Goal: Transaction & Acquisition: Purchase product/service

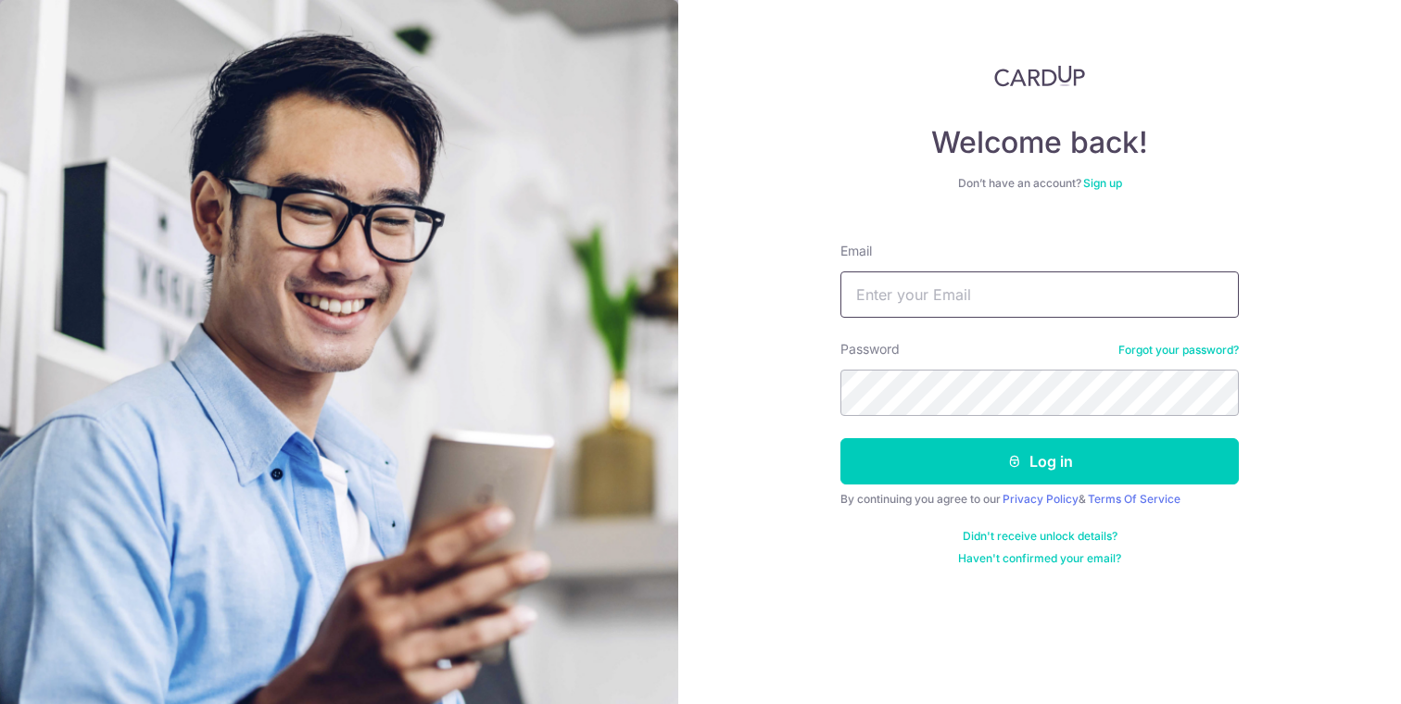
click at [931, 292] on input "Email" at bounding box center [1039, 294] width 398 height 46
type input "sales@thearenadetailing.com"
click at [840, 438] on button "Log in" at bounding box center [1039, 461] width 398 height 46
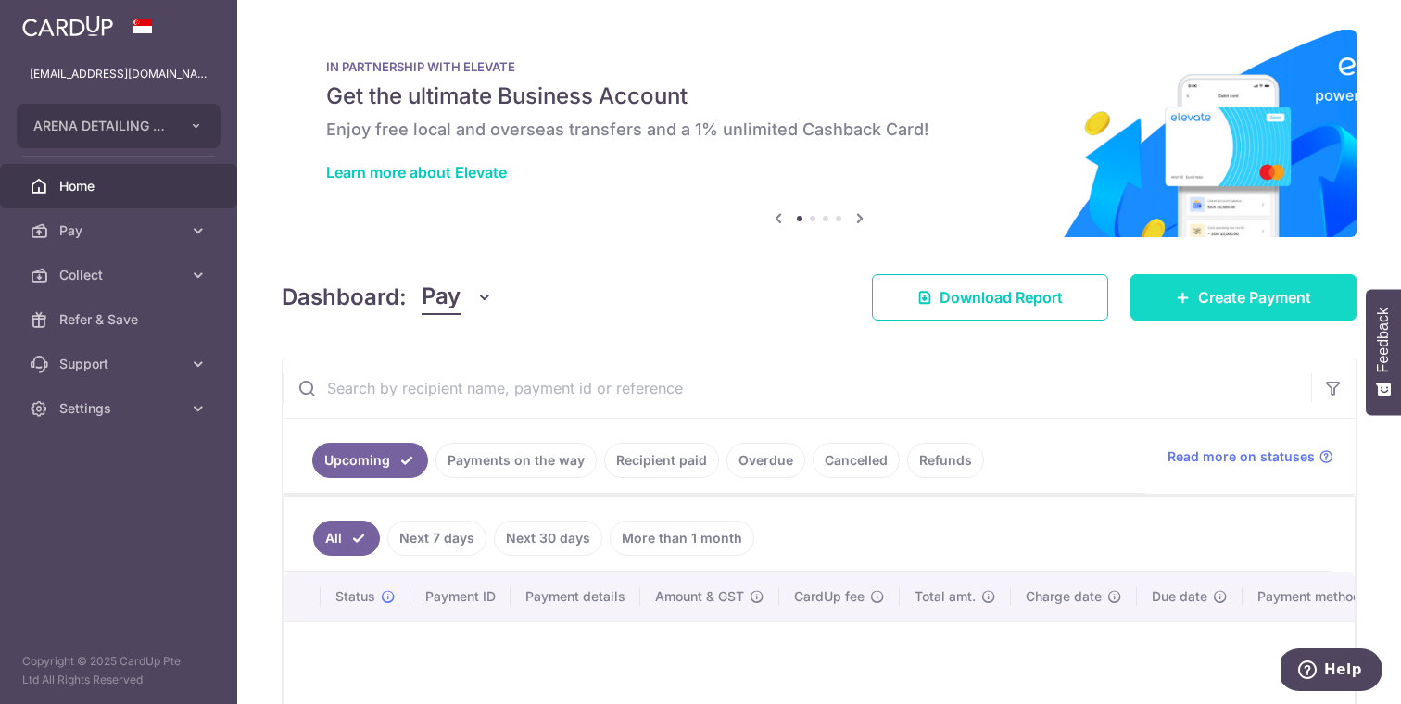
click at [1291, 301] on span "Create Payment" at bounding box center [1254, 297] width 113 height 22
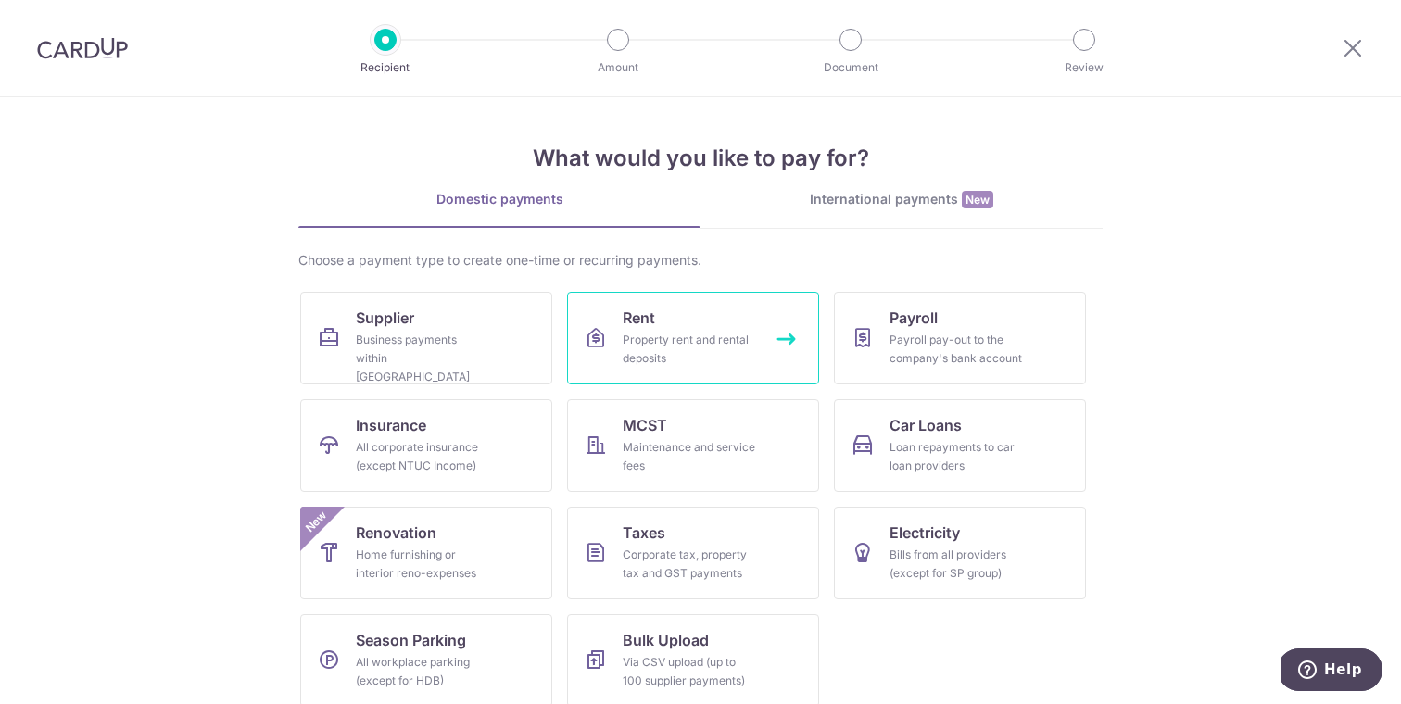
click at [660, 343] on div "Property rent and rental deposits" at bounding box center [689, 349] width 133 height 37
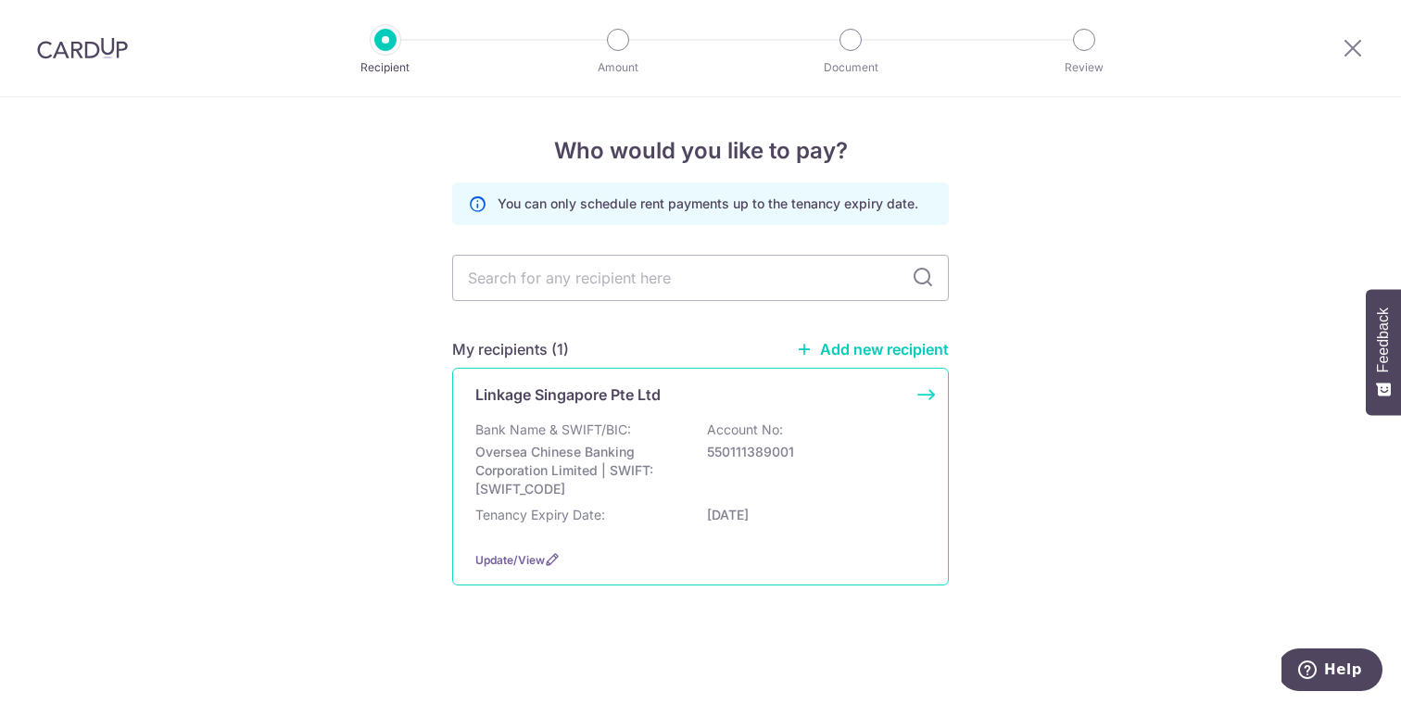
click at [593, 446] on p "Oversea Chinese Banking Corporation Limited | SWIFT: OCBCSGSGXXX" at bounding box center [579, 471] width 208 height 56
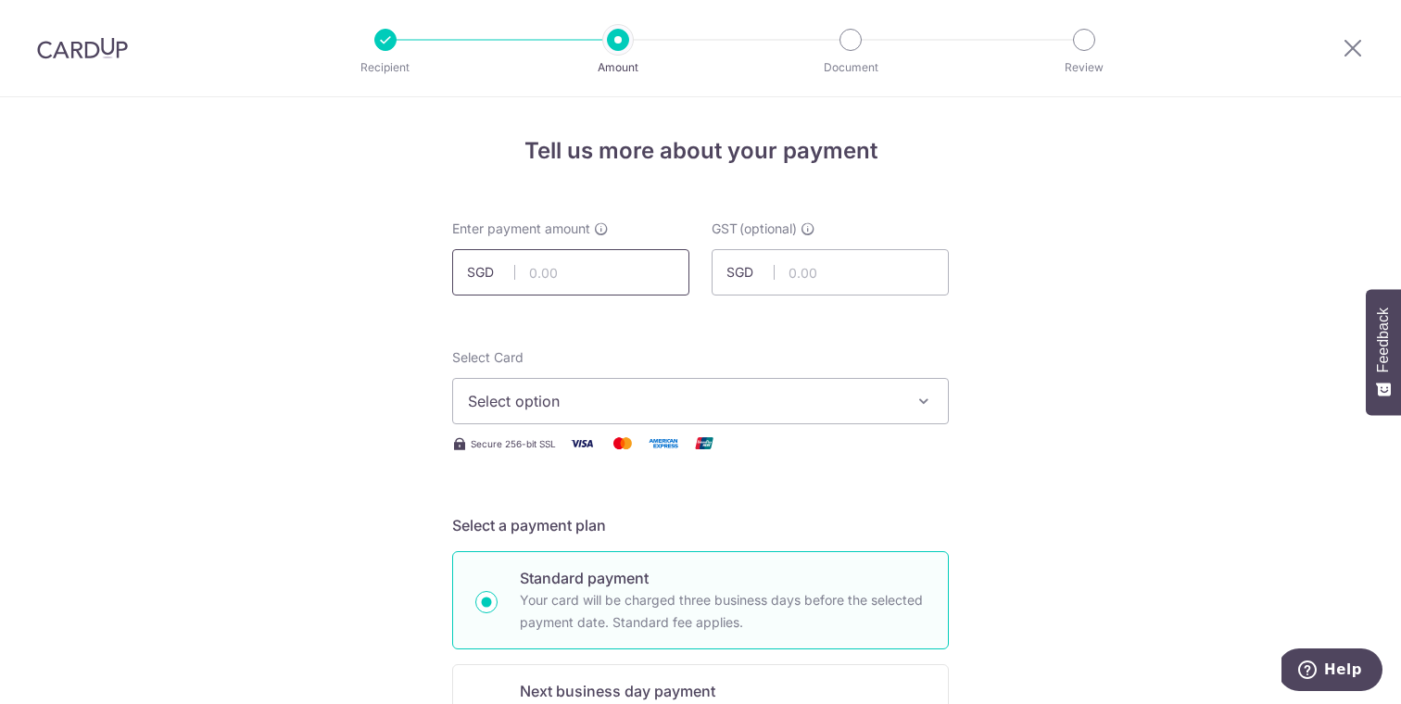
click at [634, 262] on input "text" at bounding box center [570, 272] width 237 height 46
click at [554, 274] on input "text" at bounding box center [570, 272] width 237 height 46
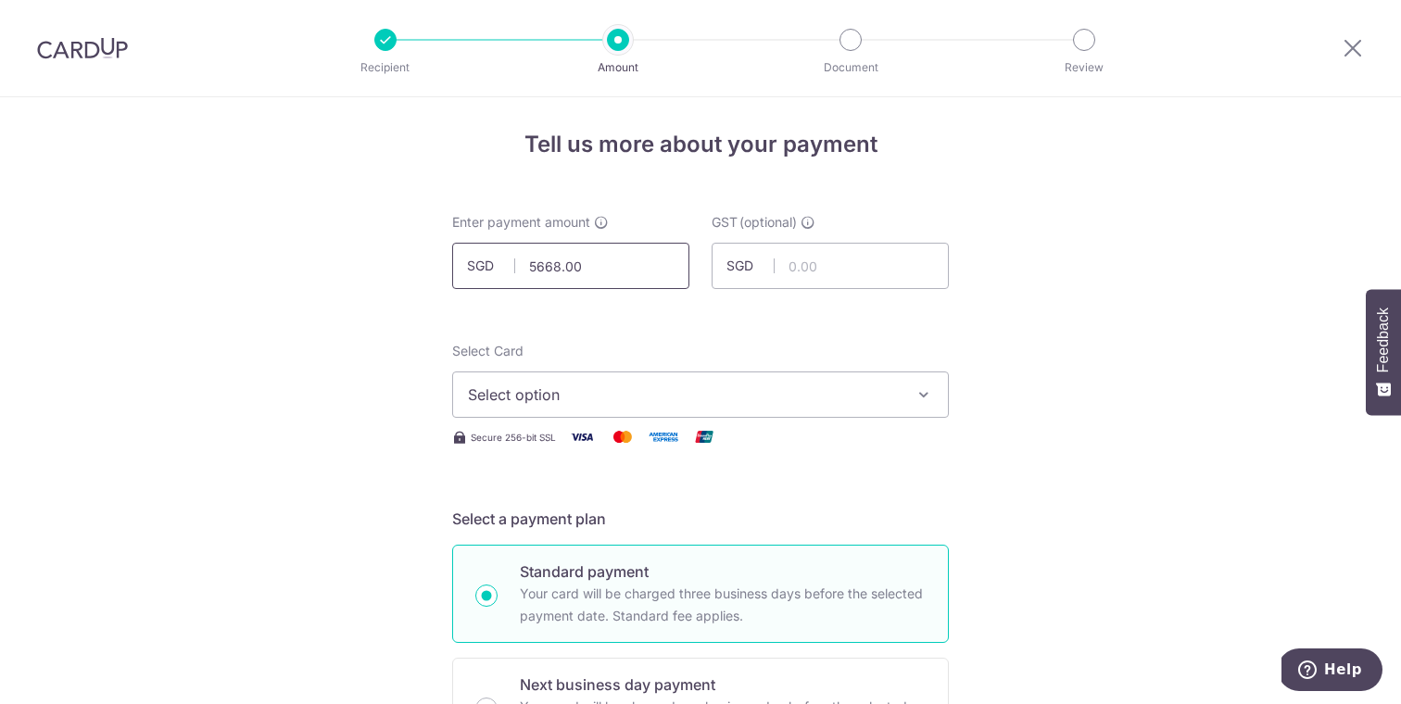
scroll to position [25, 0]
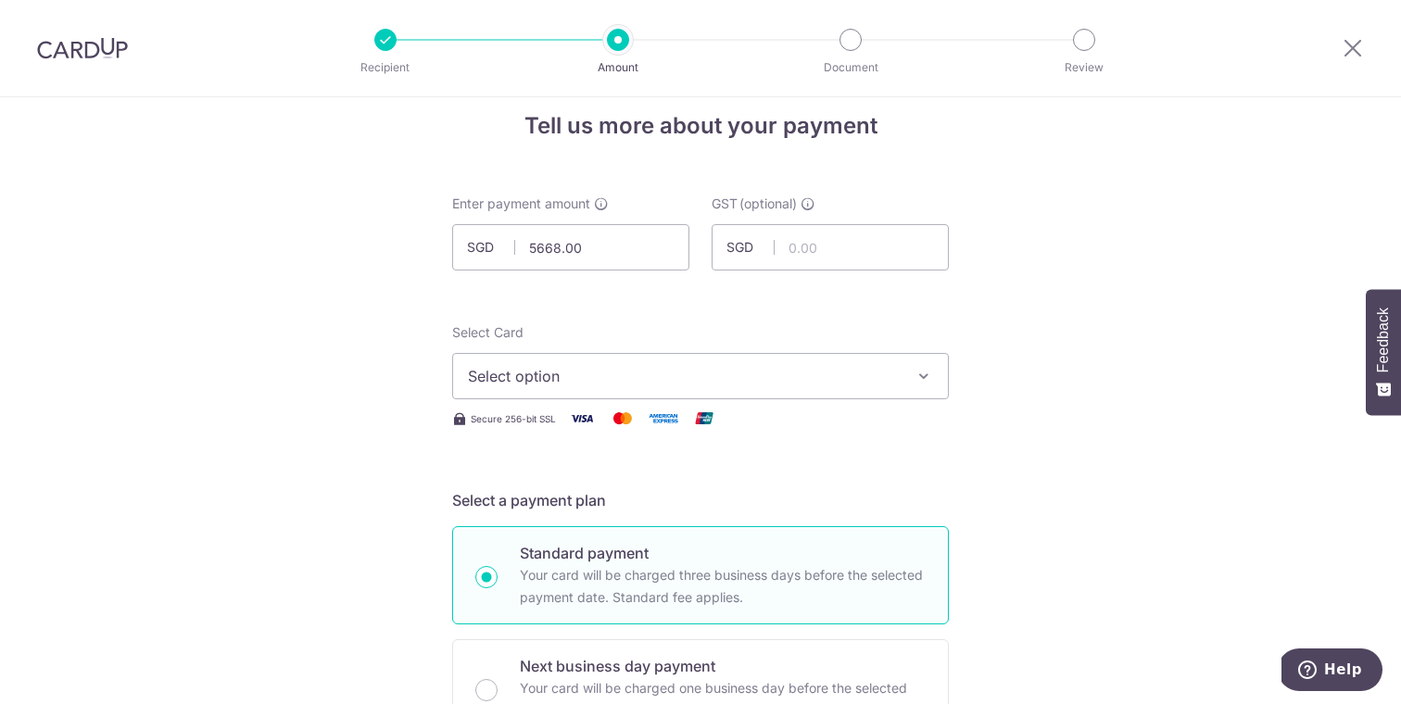
type input "5,668.00"
click at [704, 355] on button "Select option" at bounding box center [700, 376] width 497 height 46
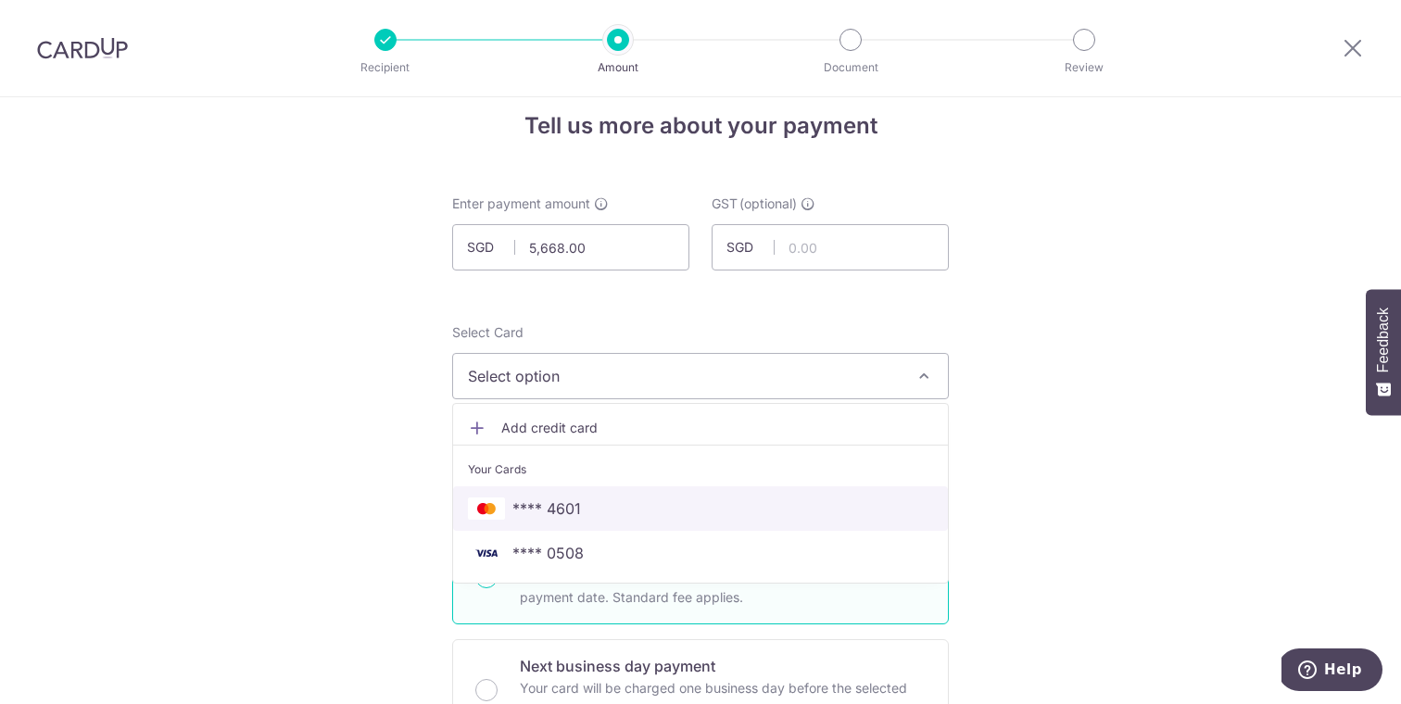
click at [593, 508] on span "**** 4601" at bounding box center [700, 509] width 465 height 22
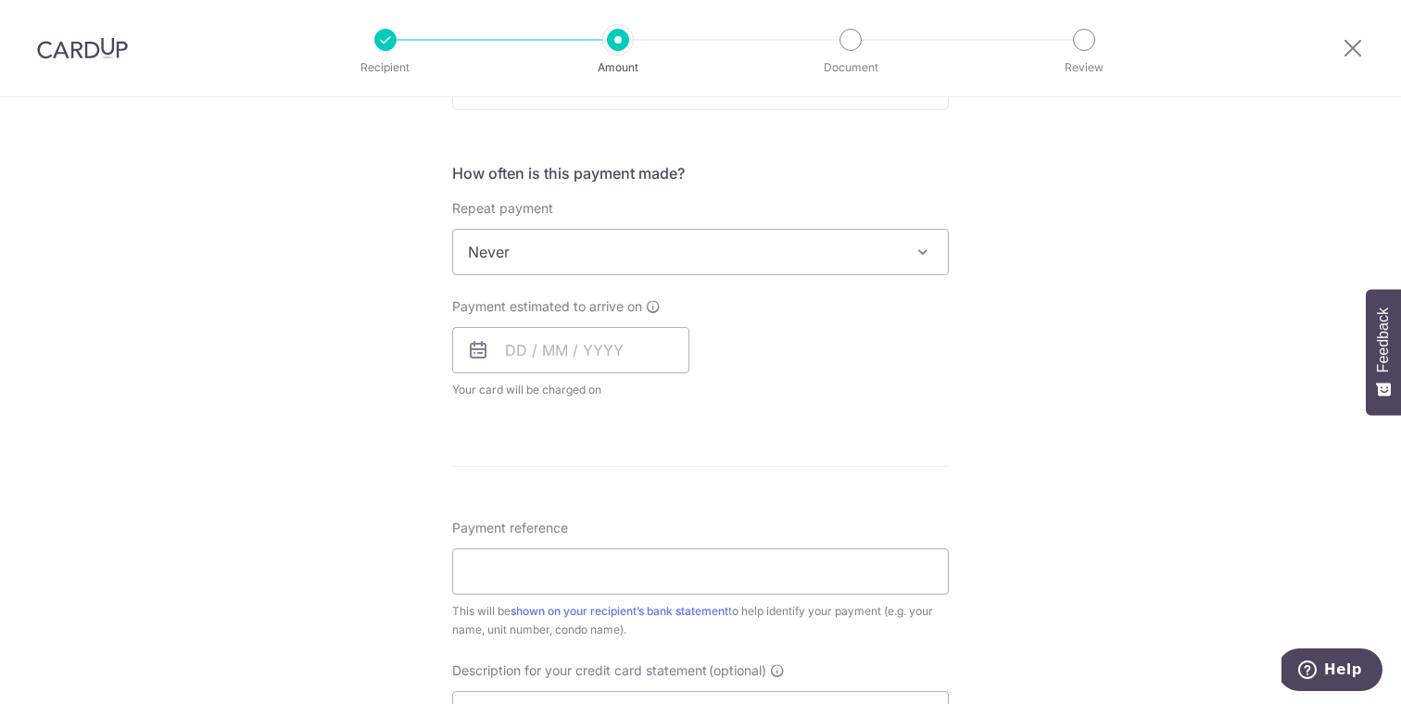
scroll to position [674, 0]
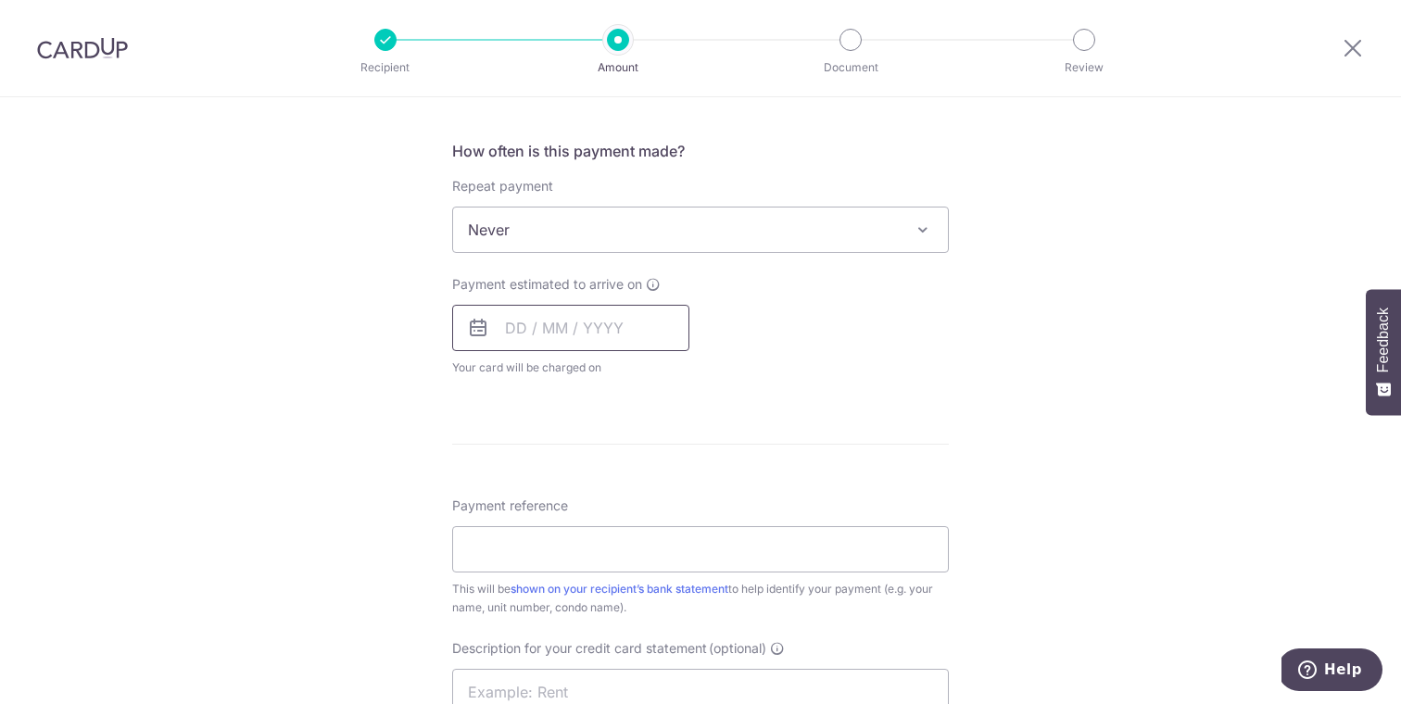
click at [561, 325] on input "text" at bounding box center [570, 328] width 237 height 46
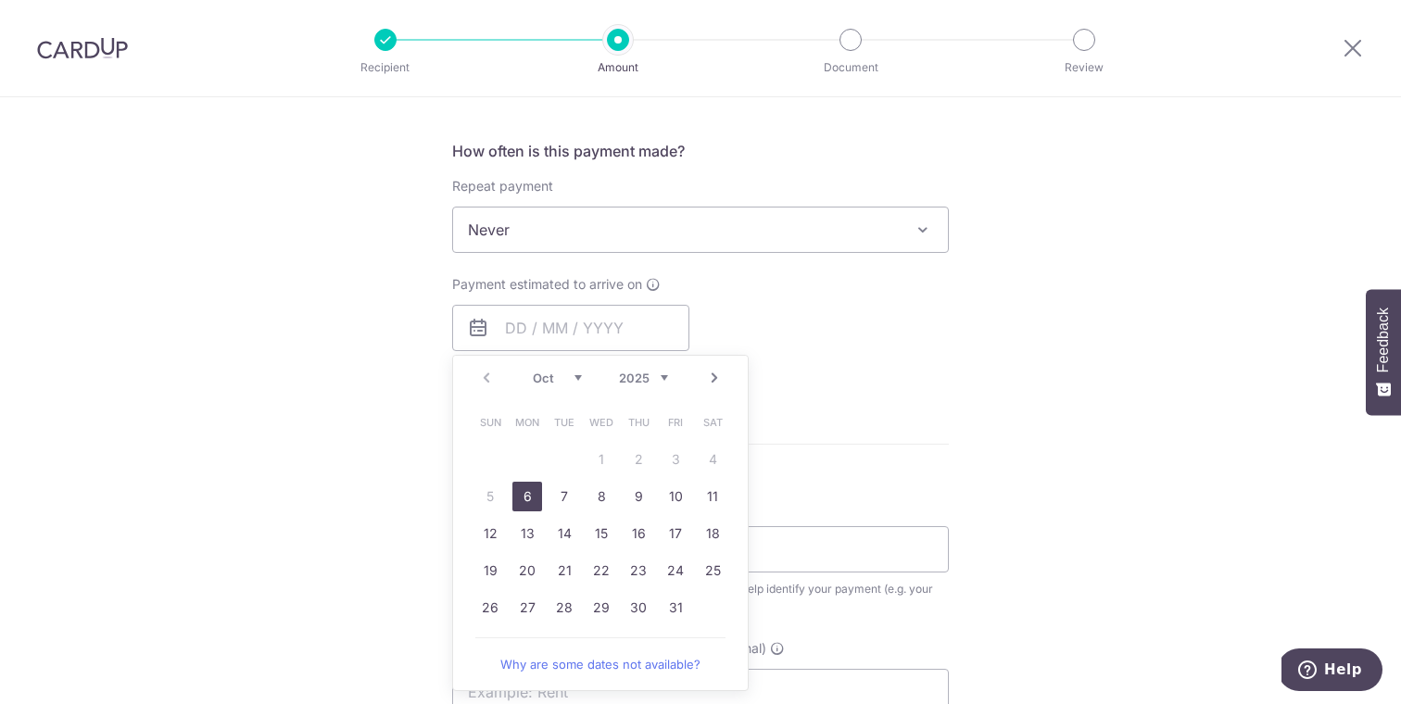
click at [531, 498] on link "6" at bounding box center [527, 497] width 30 height 30
type input "[DATE]"
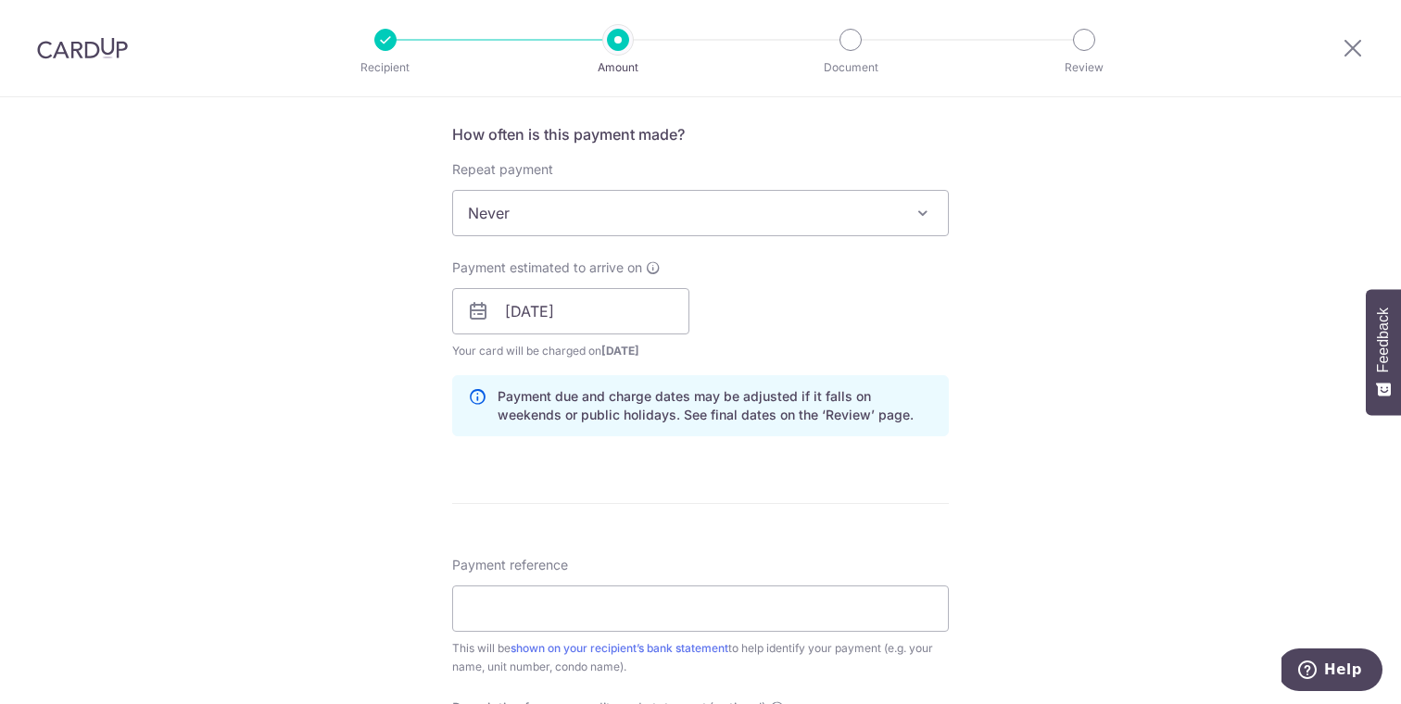
scroll to position [918, 0]
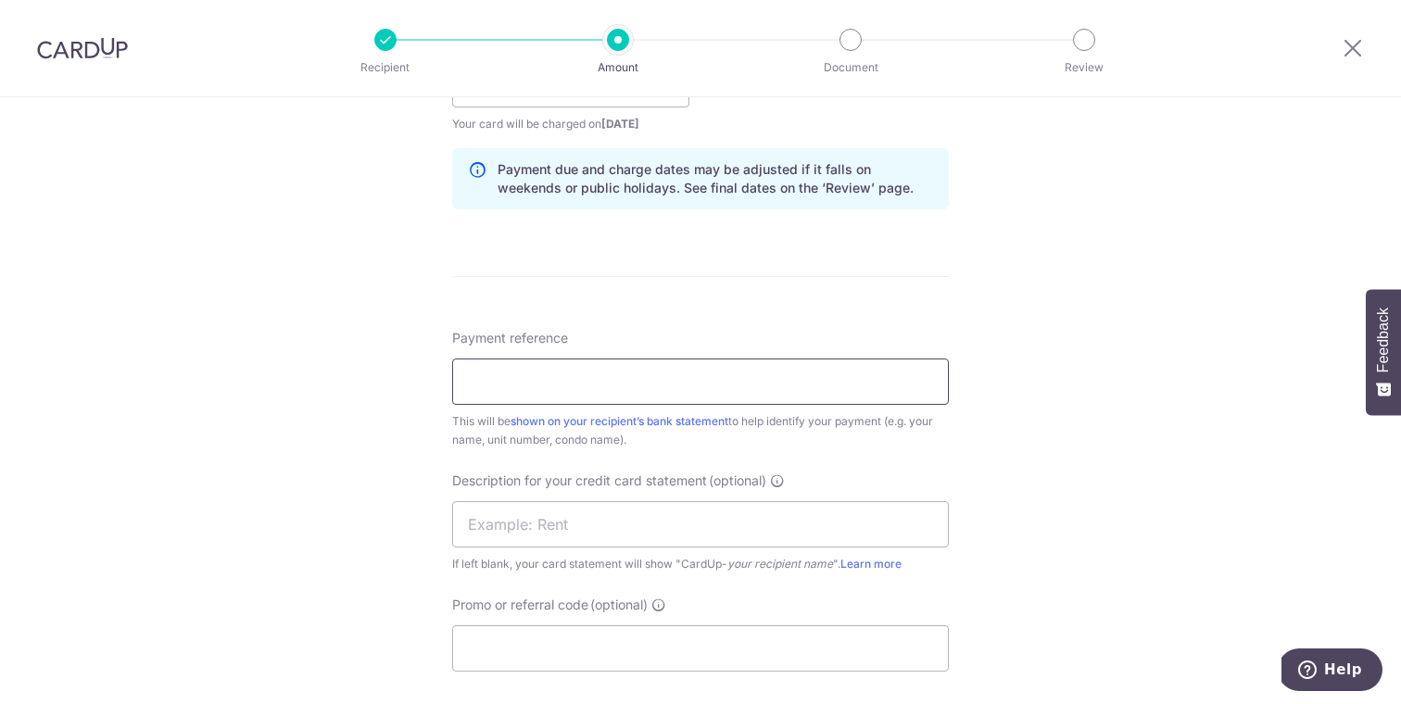
click at [617, 361] on input "Payment reference" at bounding box center [700, 382] width 497 height 46
type input "z"
type input "Arena Detailing Rent"
drag, startPoint x: 554, startPoint y: 532, endPoint x: 562, endPoint y: 523, distance: 11.8
click at [554, 531] on input "text" at bounding box center [700, 524] width 497 height 46
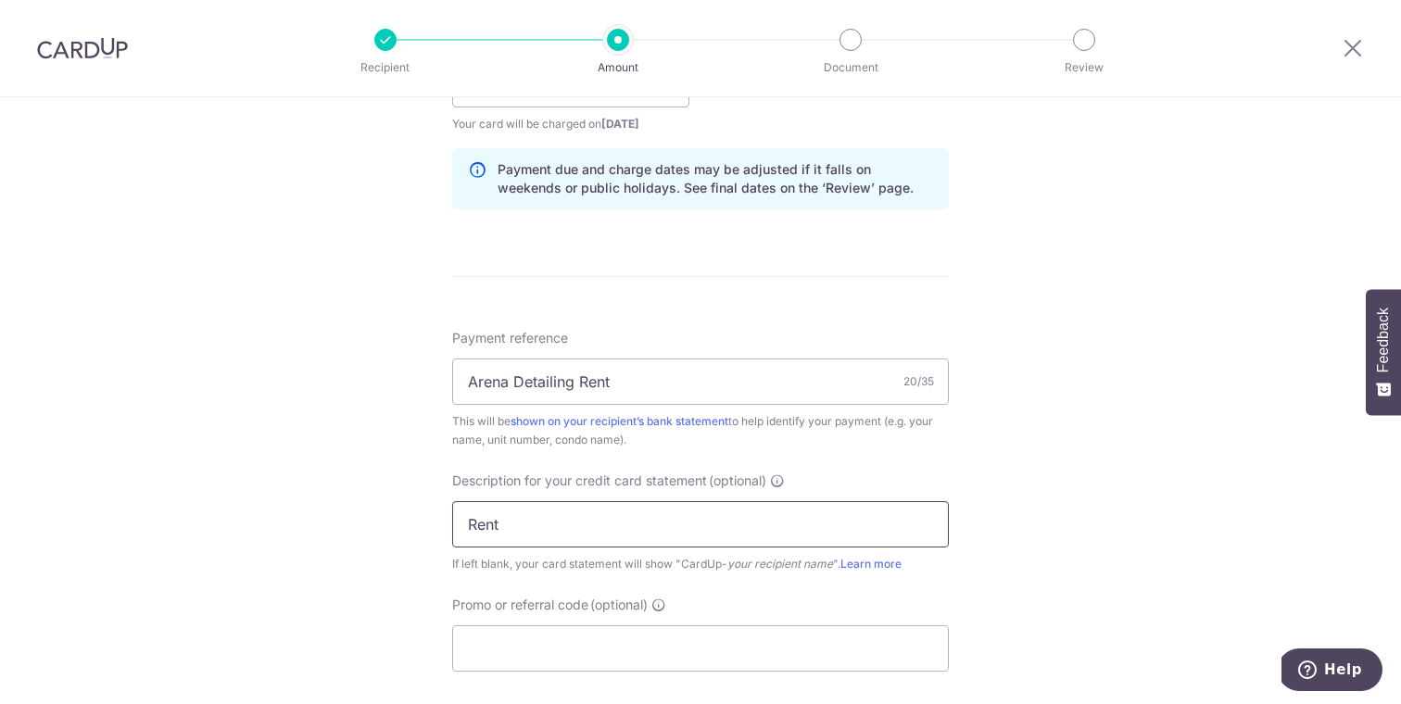
type input "Rent"
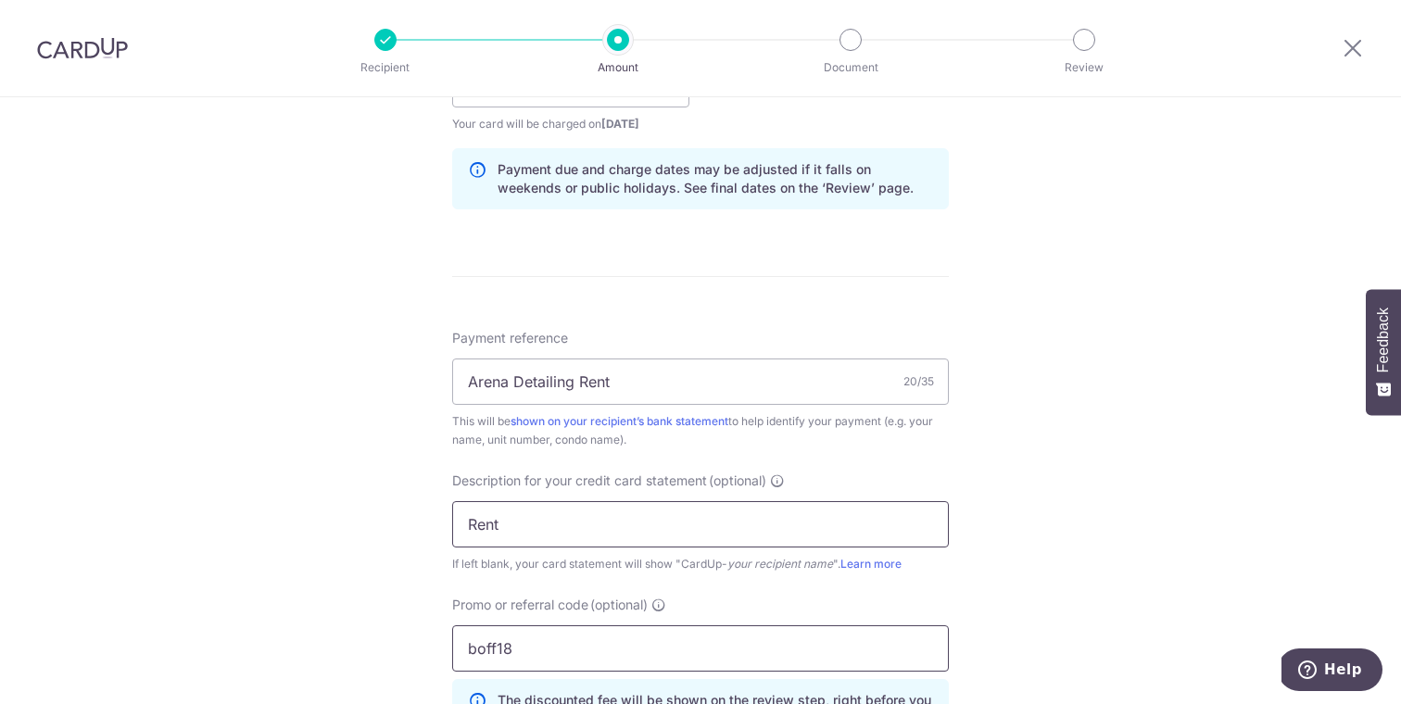
type input "boff185"
click at [649, 638] on input "boff185" at bounding box center [700, 648] width 497 height 46
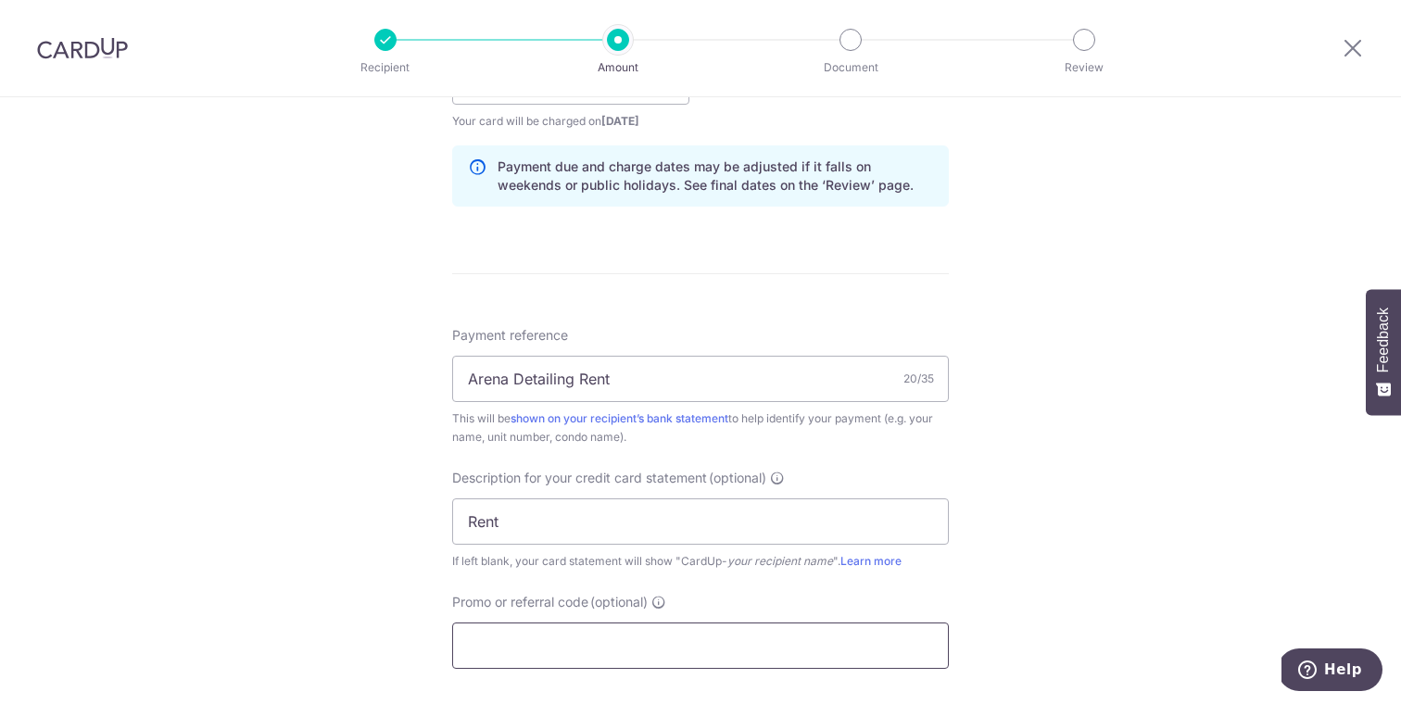
scroll to position [922, 0]
paste input "SAVERENT179"
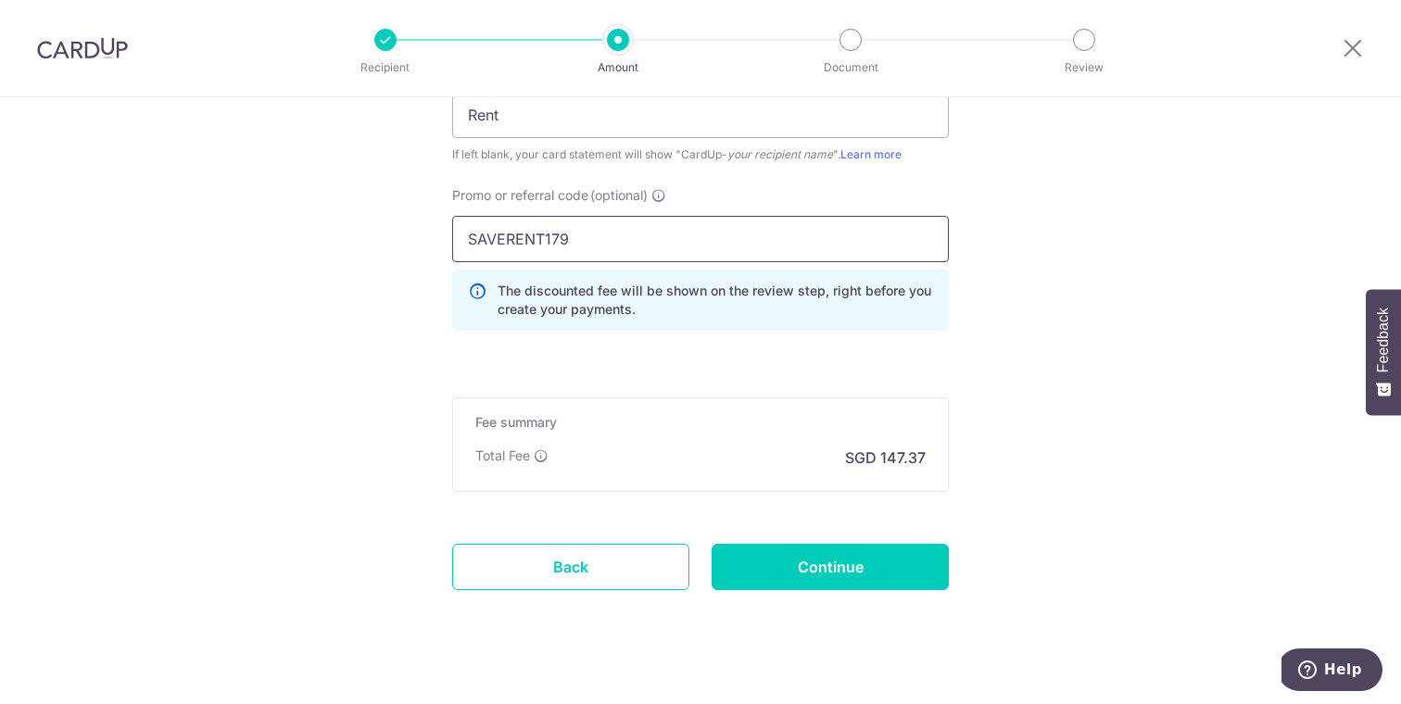
scroll to position [1353, 0]
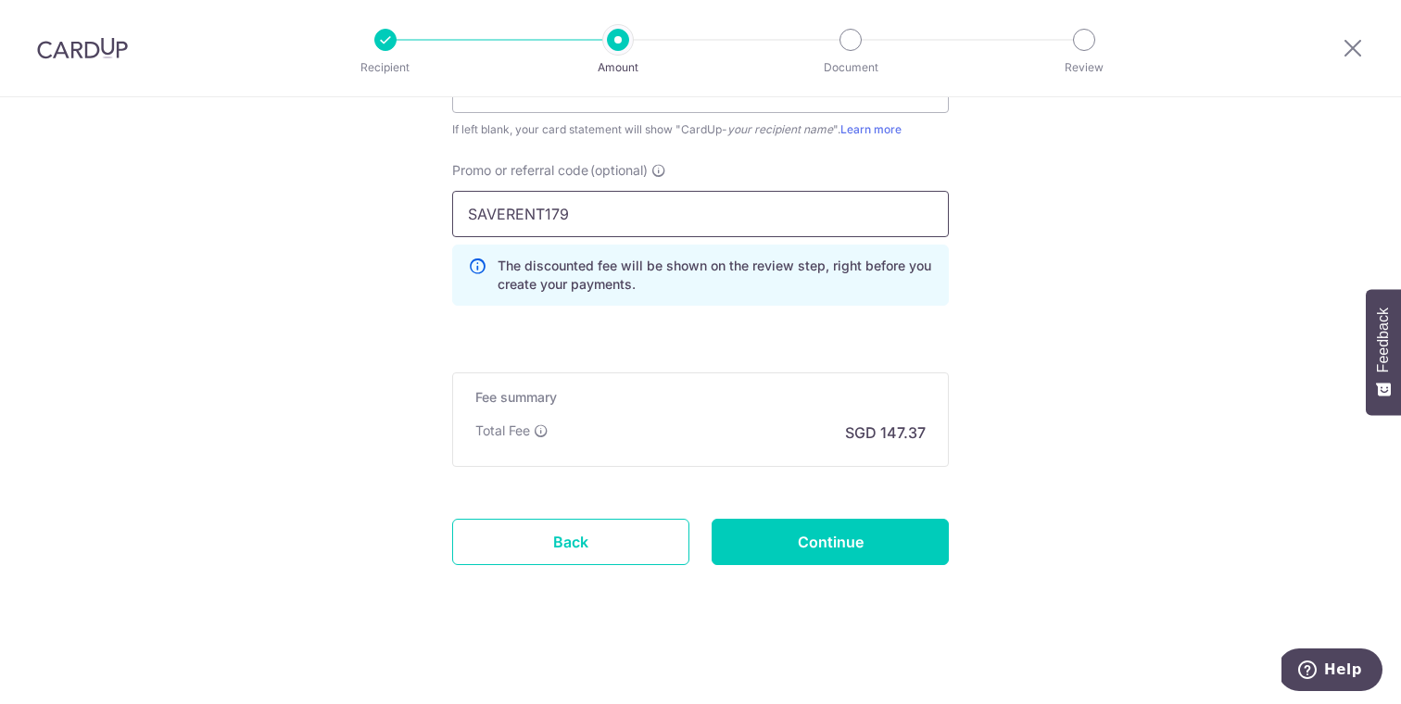
type input "SAVERENT179"
click at [867, 546] on input "Continue" at bounding box center [830, 542] width 237 height 46
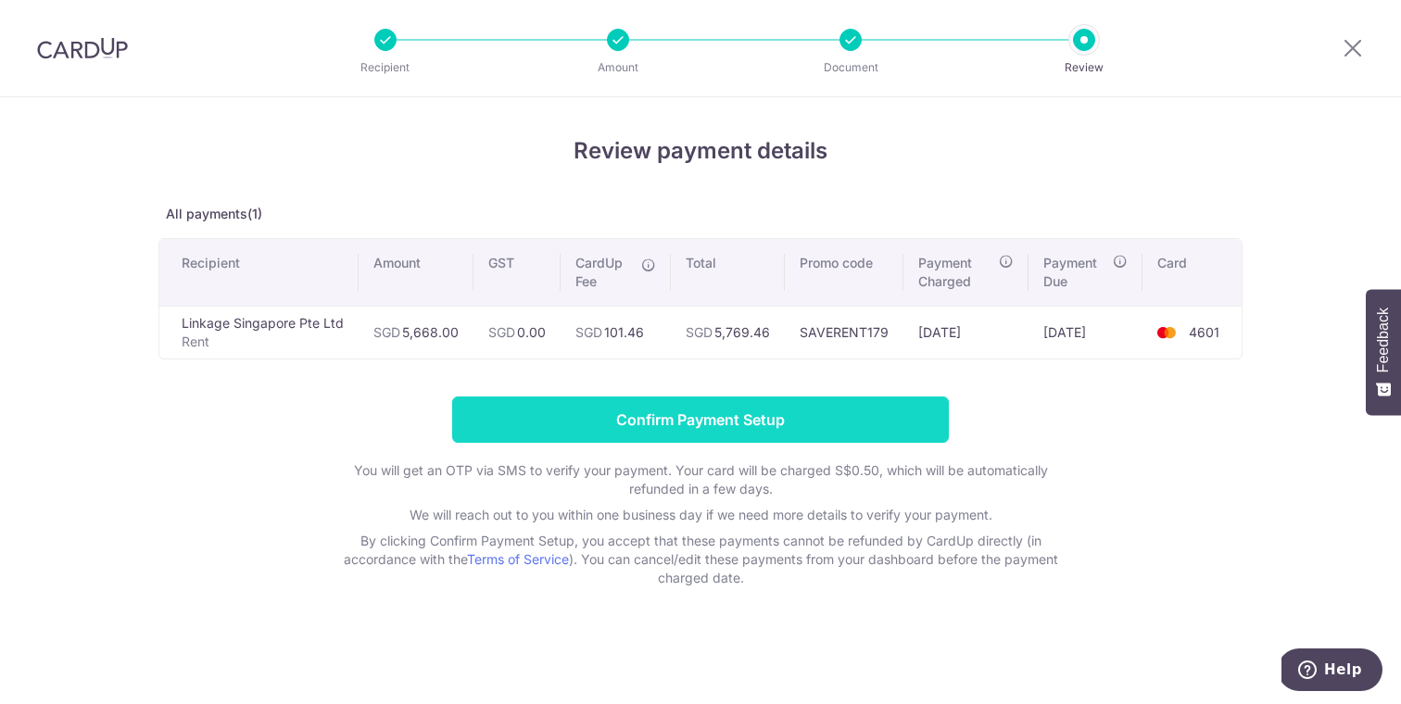
click at [691, 411] on input "Confirm Payment Setup" at bounding box center [700, 420] width 497 height 46
